Goal: Task Accomplishment & Management: Manage account settings

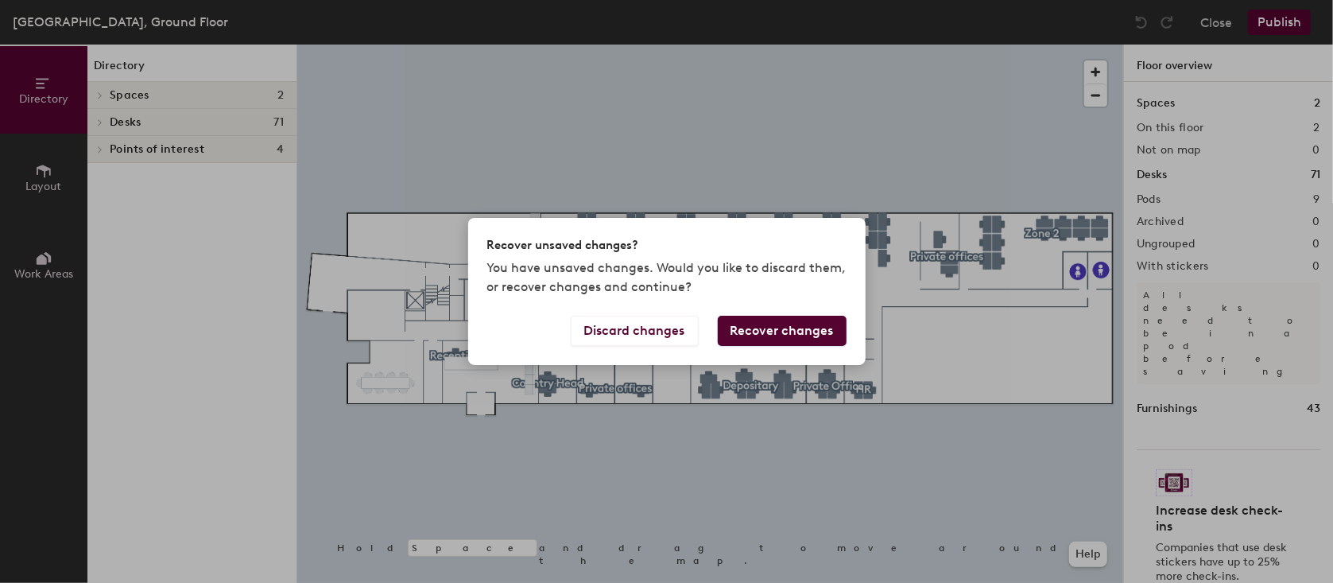
click at [776, 334] on button "Recover changes" at bounding box center [782, 331] width 129 height 30
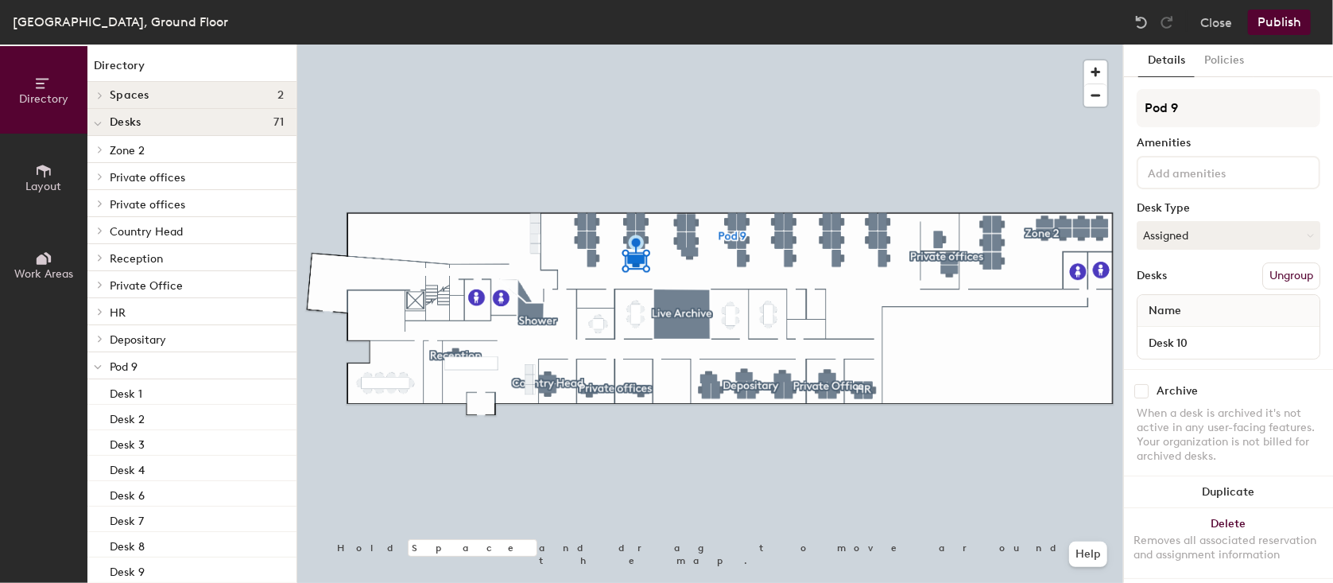
click at [595, 45] on div at bounding box center [710, 45] width 826 height 0
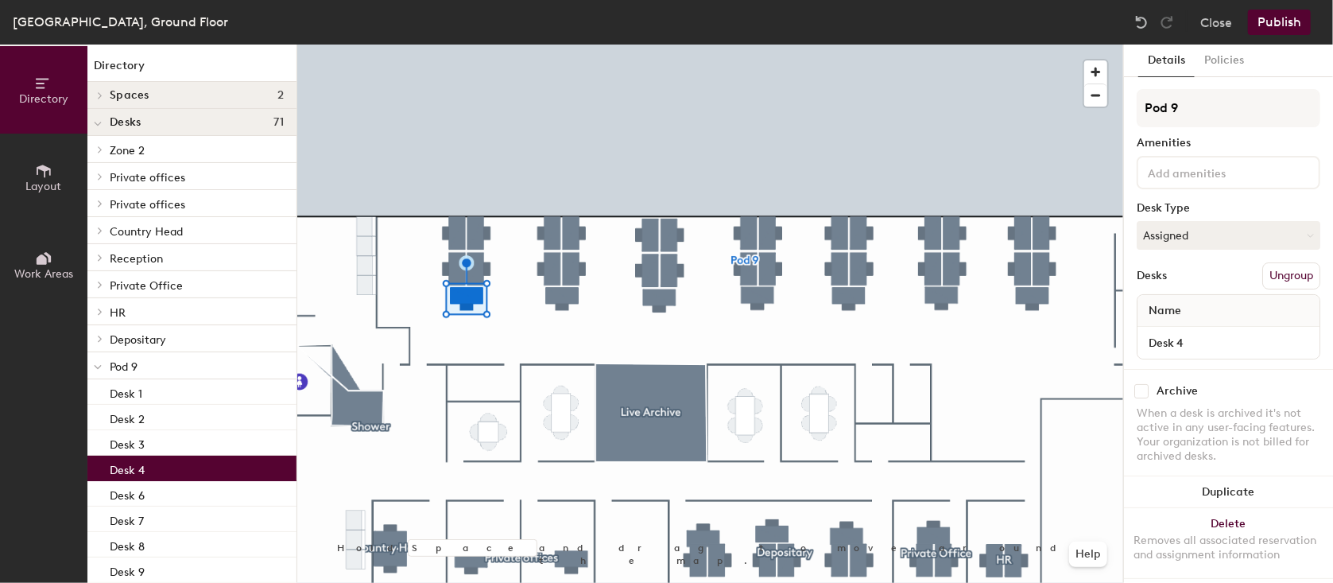
click at [843, 45] on div at bounding box center [710, 45] width 826 height 0
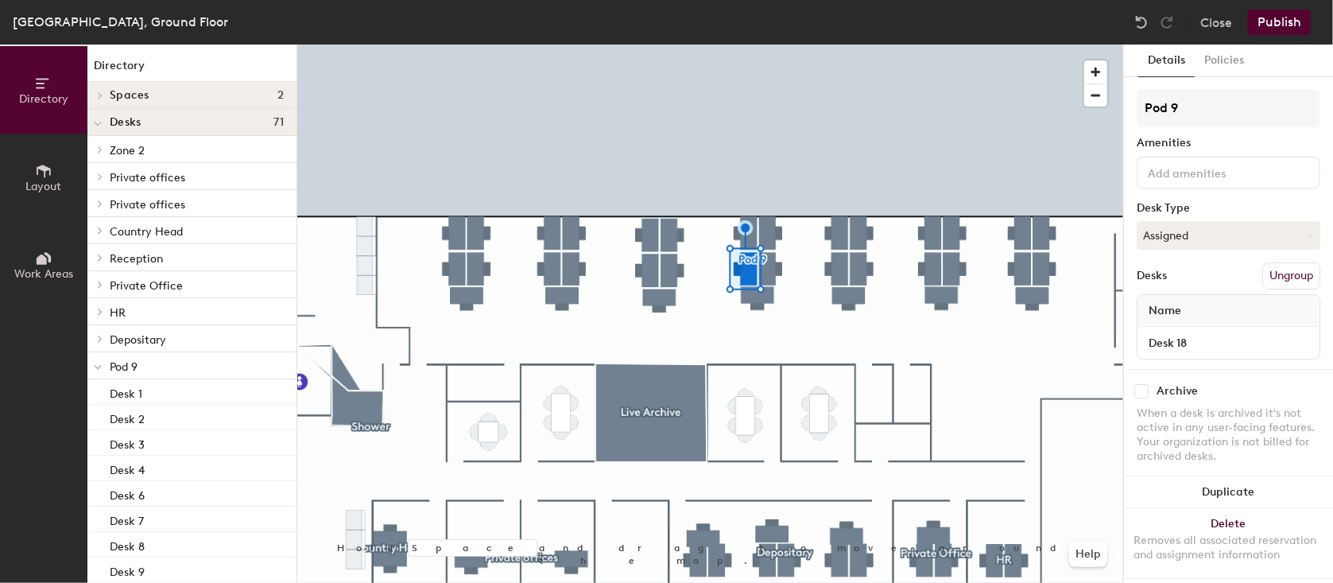
click at [832, 45] on div at bounding box center [710, 45] width 826 height 0
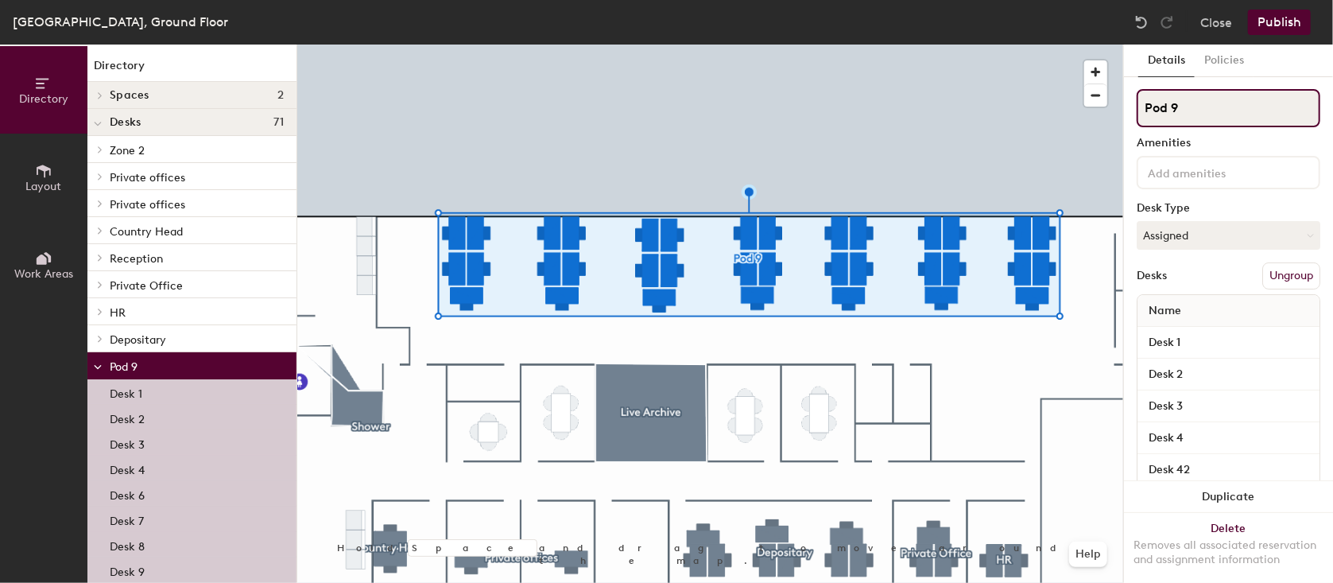
click at [1197, 103] on input "Pod 9" at bounding box center [1229, 108] width 184 height 38
click at [833, 76] on div "Directory Layout Work Areas Directory Spaces 2 Live Archive Shower Desks 71 Zon…" at bounding box center [666, 314] width 1333 height 538
type input "Office Garden"
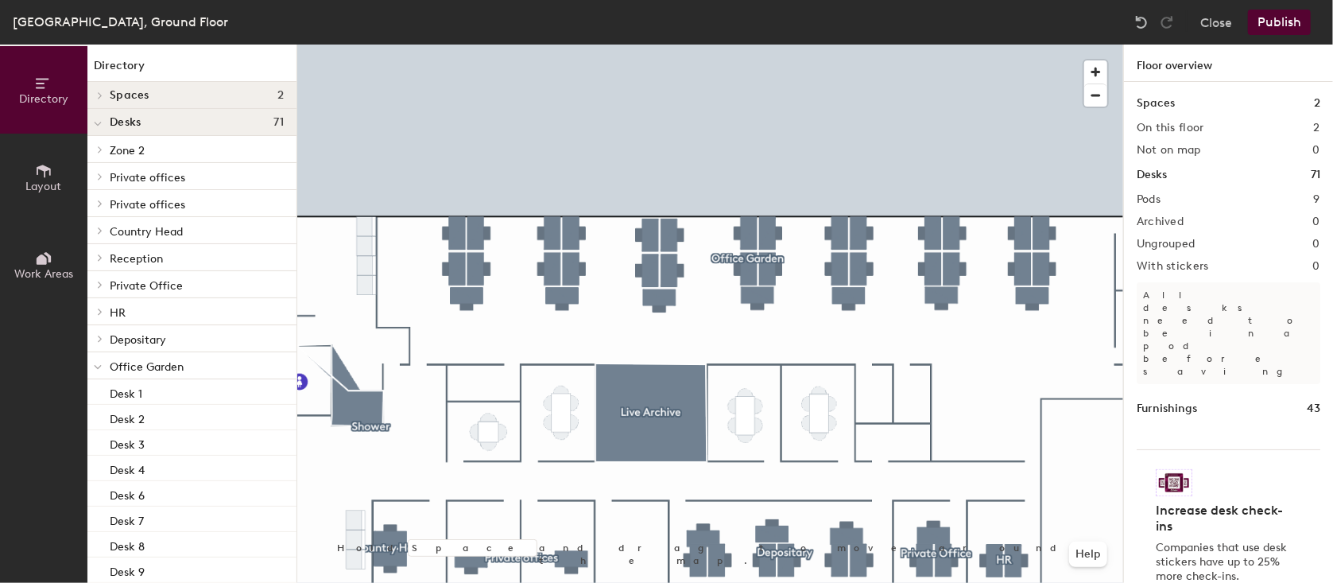
click at [1278, 23] on button "Publish" at bounding box center [1279, 22] width 63 height 25
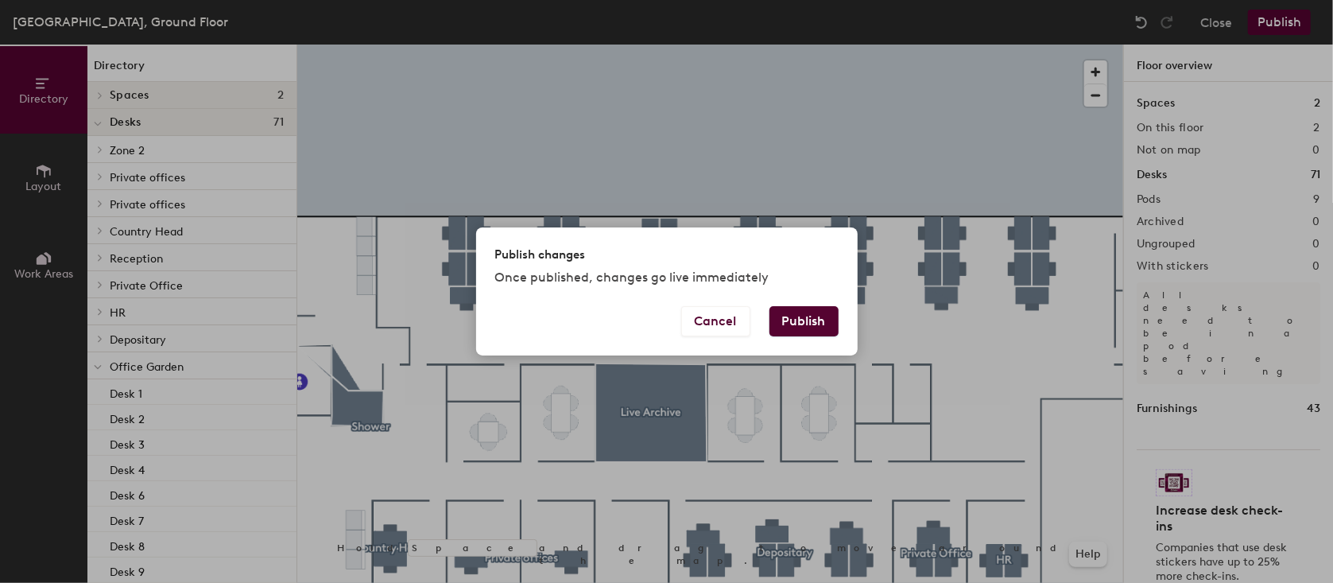
click at [819, 326] on button "Publish" at bounding box center [804, 321] width 69 height 30
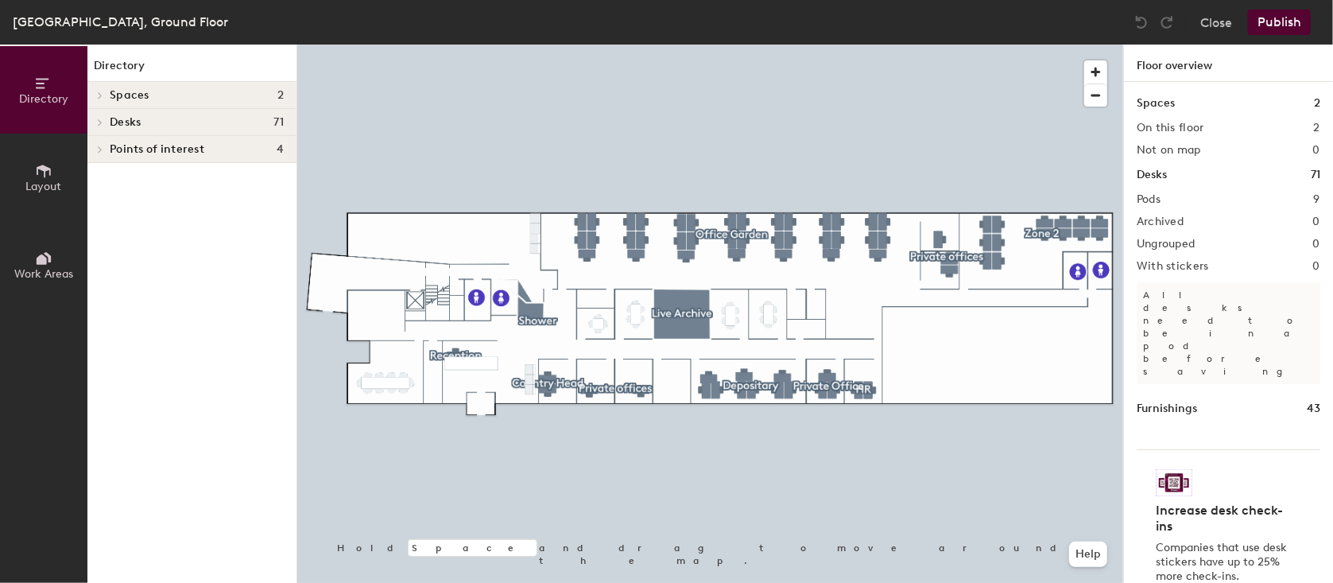
click at [38, 192] on span "Layout" at bounding box center [44, 187] width 36 height 14
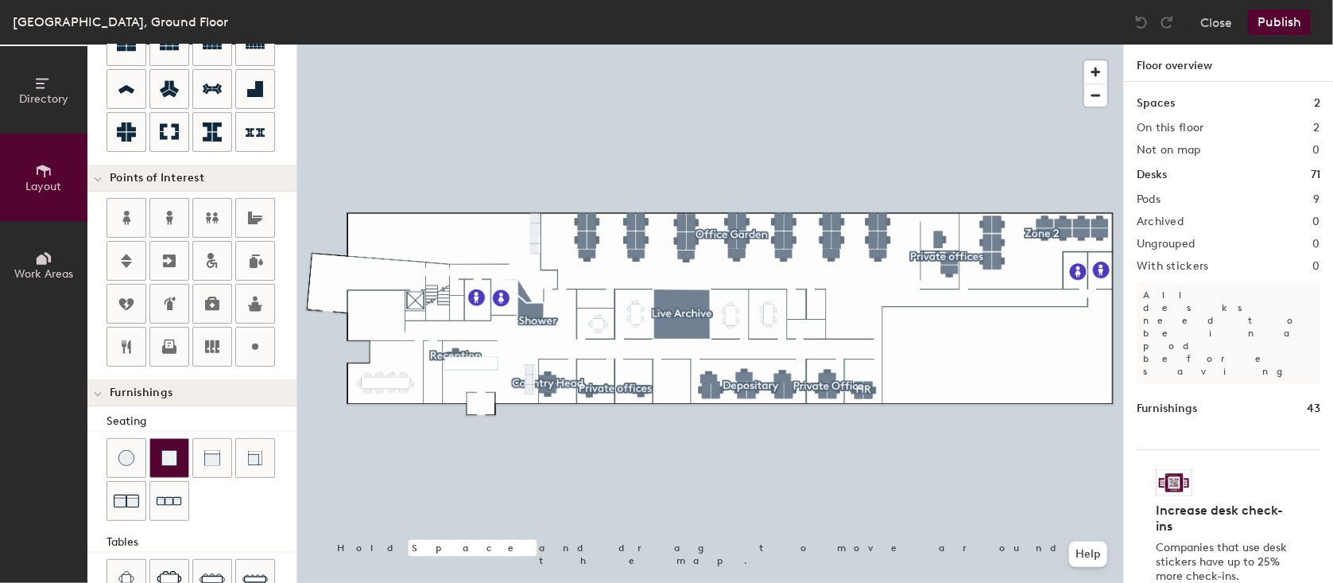
scroll to position [318, 0]
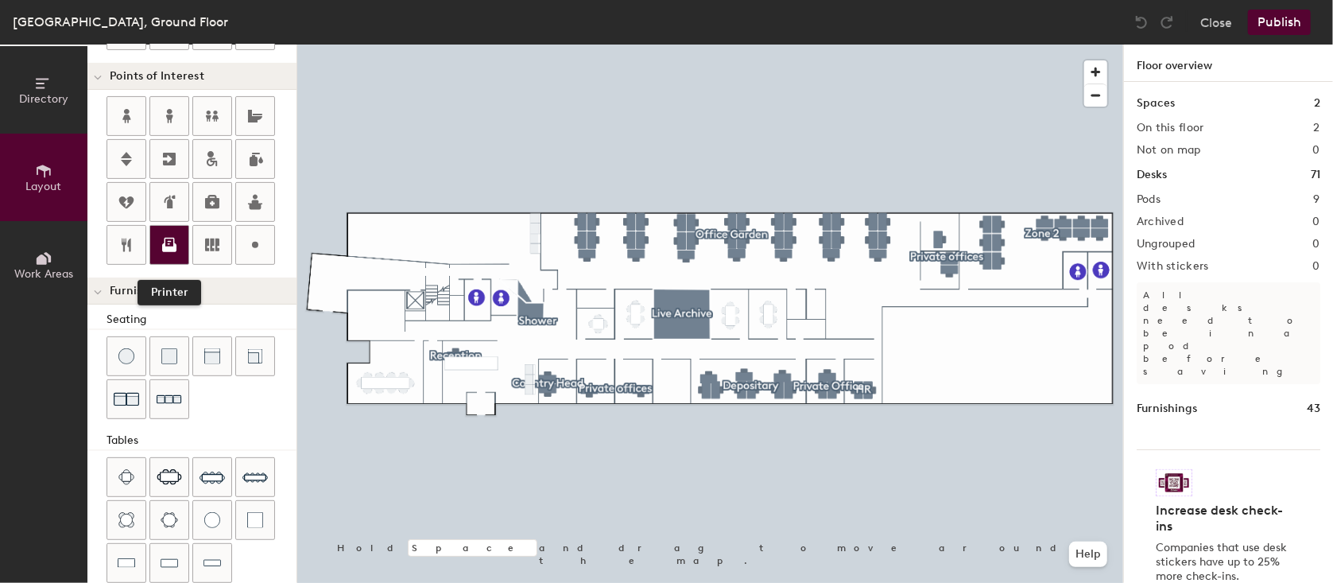
click at [168, 242] on icon at bounding box center [170, 243] width 10 height 10
click at [170, 239] on icon at bounding box center [170, 243] width 10 height 10
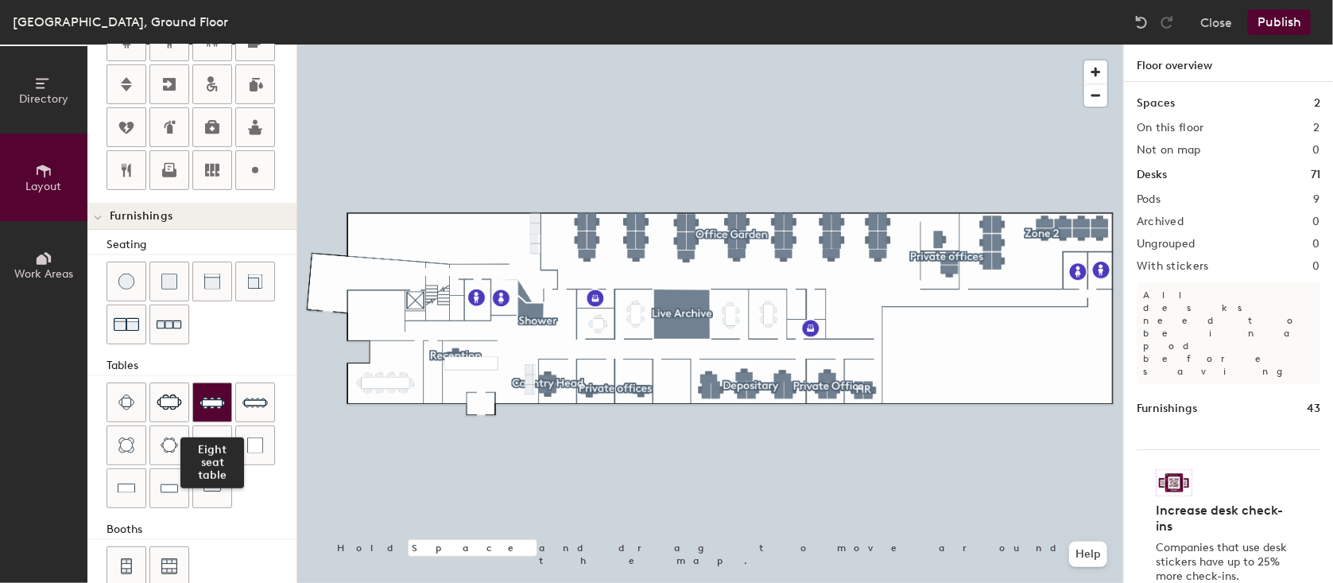
scroll to position [418, 0]
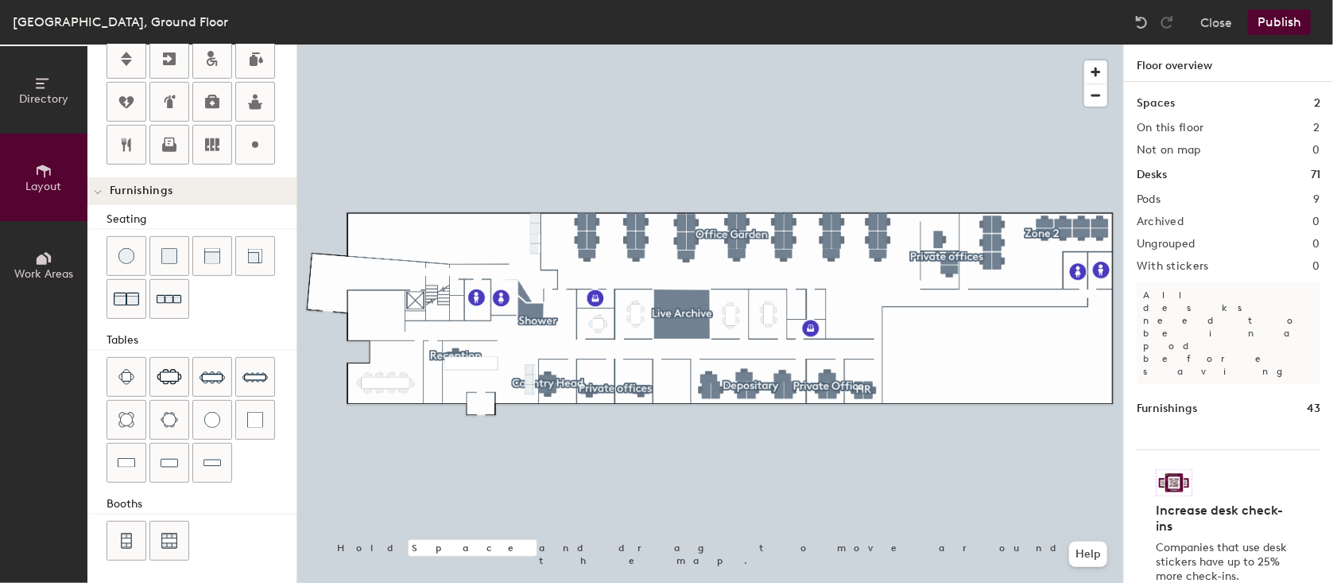
click at [1267, 21] on button "Publish" at bounding box center [1279, 22] width 63 height 25
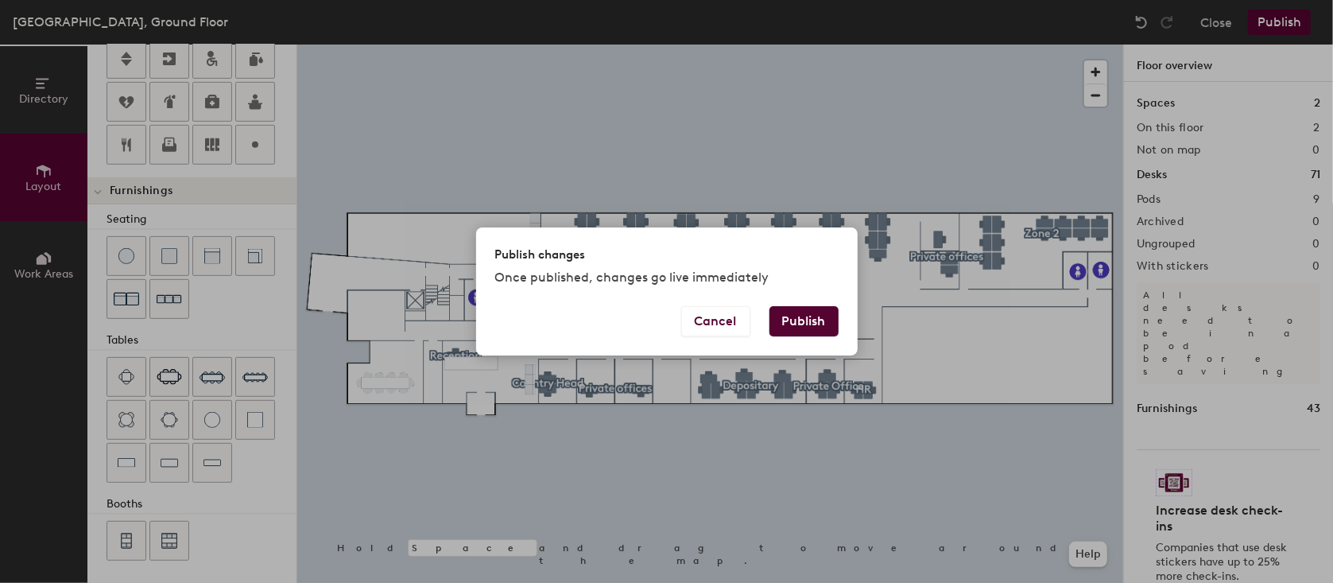
click at [787, 328] on button "Publish" at bounding box center [804, 321] width 69 height 30
type input "20"
